Goal: Task Accomplishment & Management: Manage account settings

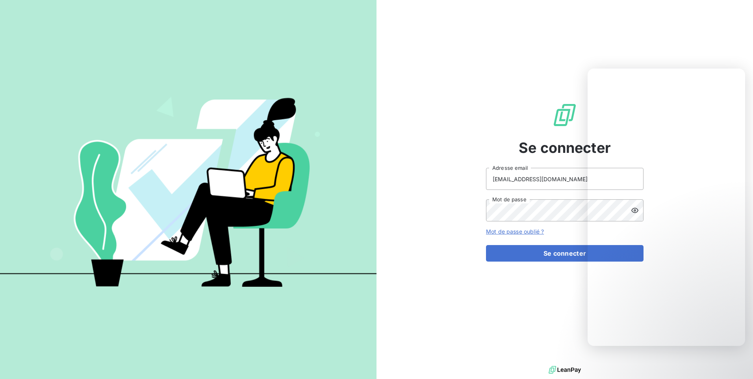
click at [424, 111] on div "Se connecter [EMAIL_ADDRESS][DOMAIN_NAME] Adresse email Mot de passe Mot de pas…" at bounding box center [564, 182] width 376 height 364
